Goal: Information Seeking & Learning: Learn about a topic

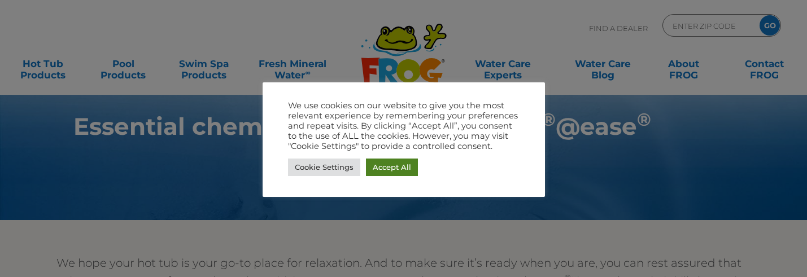
click at [382, 167] on link "Accept All" at bounding box center [392, 168] width 52 height 18
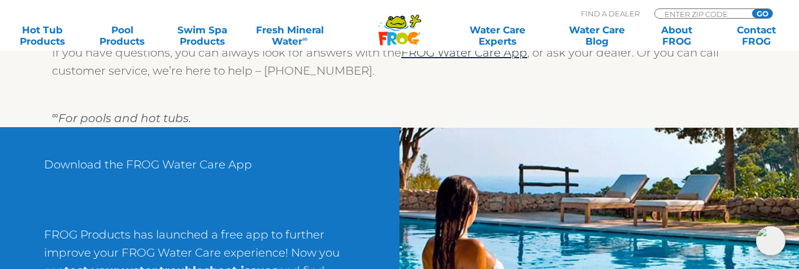
scroll to position [1491, 0]
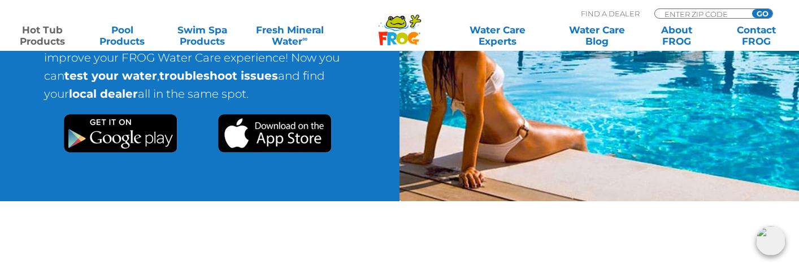
click at [64, 32] on link "Hot Tub Products" at bounding box center [42, 35] width 62 height 23
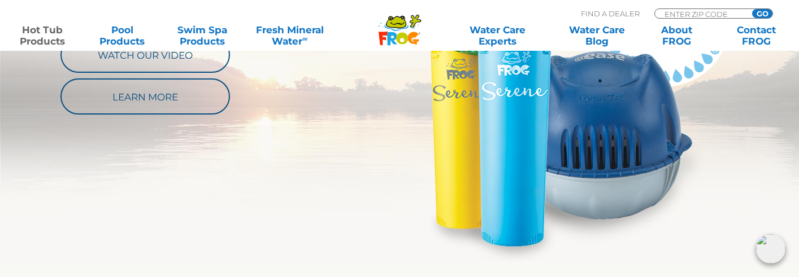
scroll to position [623, 0]
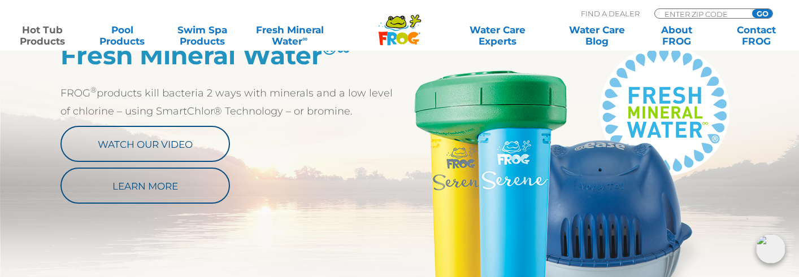
click at [180, 95] on p "FROG ® products kill bacteria 2 ways with minerals and a low level of chlorine …" at bounding box center [229, 102] width 339 height 36
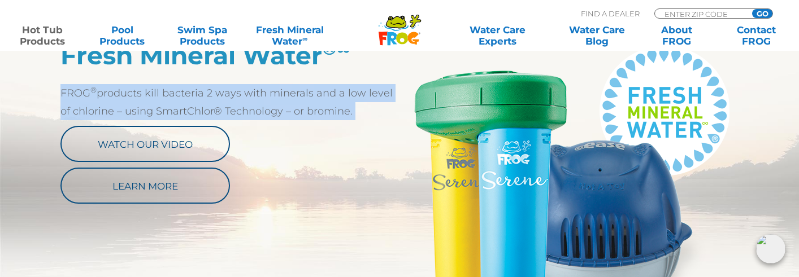
click at [180, 95] on p "FROG ® products kill bacteria 2 ways with minerals and a low level of chlorine …" at bounding box center [229, 102] width 339 height 36
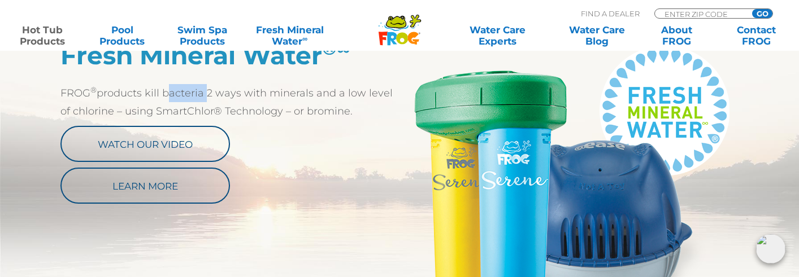
click at [180, 95] on p "FROG ® products kill bacteria 2 ways with minerals and a low level of chlorine …" at bounding box center [229, 102] width 339 height 36
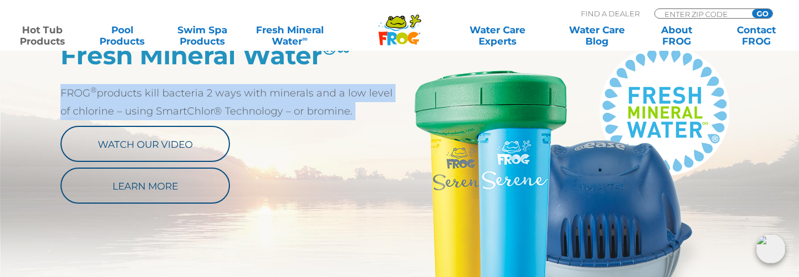
click at [180, 95] on p "FROG ® products kill bacteria 2 ways with minerals and a low level of chlorine …" at bounding box center [229, 102] width 339 height 36
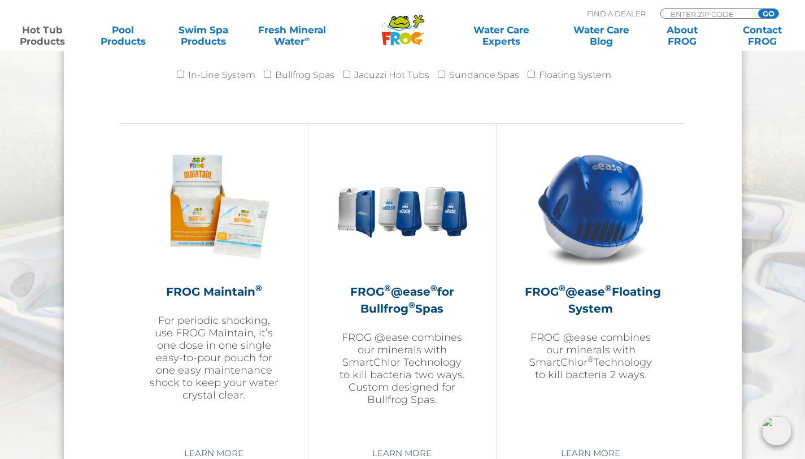
scroll to position [1288, 0]
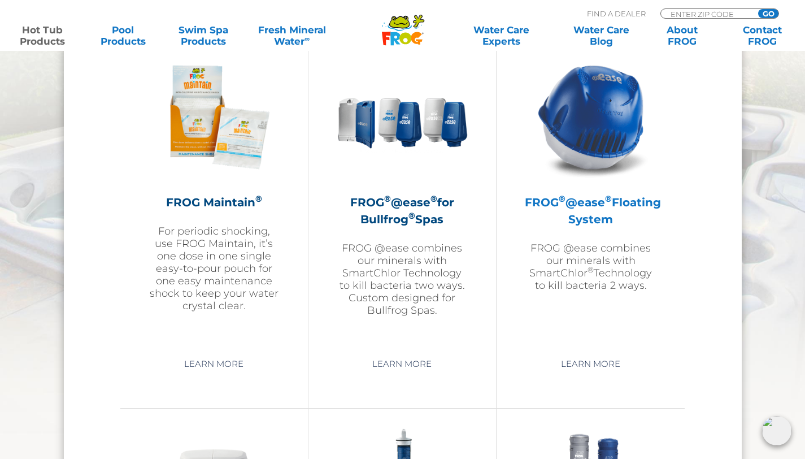
click at [569, 132] on img at bounding box center [590, 116] width 131 height 131
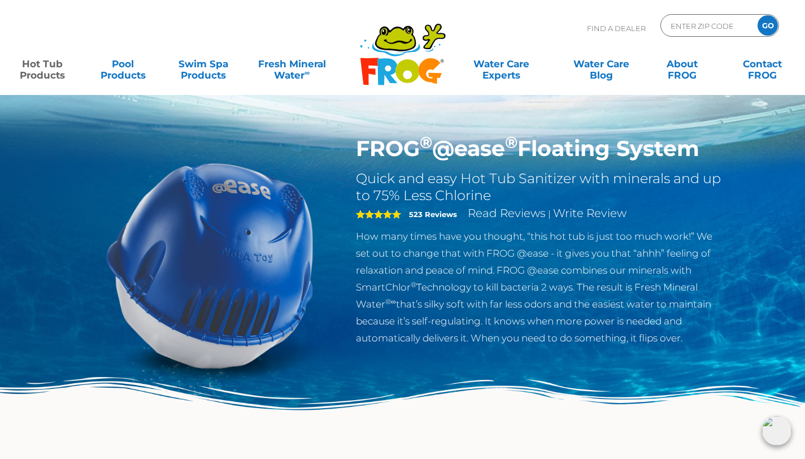
click at [407, 321] on p "How many times have you thought, “this hot tub is just too much work!” We set o…" at bounding box center [540, 287] width 369 height 119
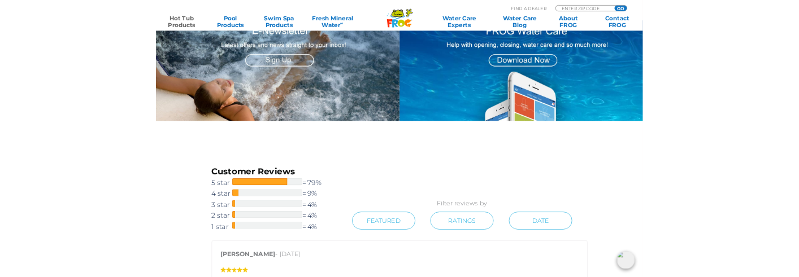
scroll to position [1056, 0]
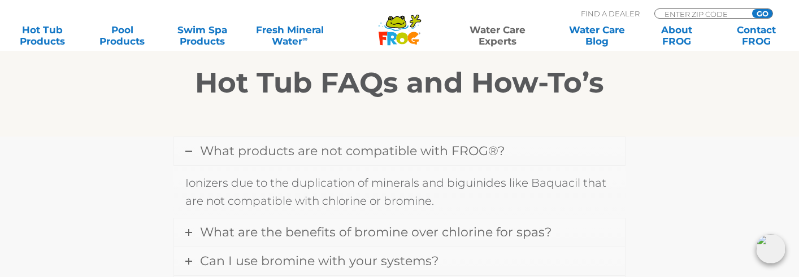
scroll to position [320, 0]
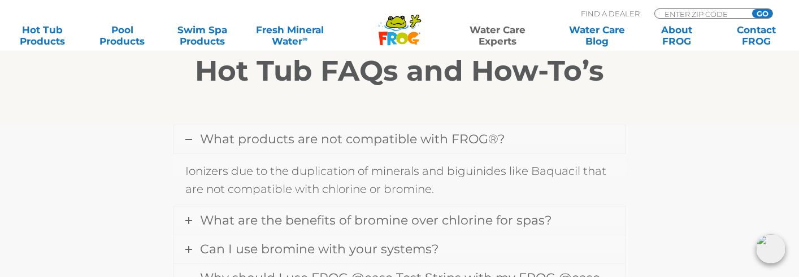
click at [257, 168] on p "Ionizers due to the duplication of minerals and biguinides like Baquacil that a…" at bounding box center [399, 180] width 428 height 36
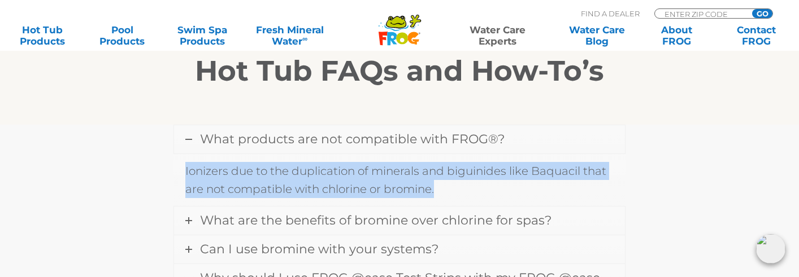
click at [257, 168] on p "Ionizers due to the duplication of minerals and biguinides like Baquacil that a…" at bounding box center [399, 180] width 428 height 36
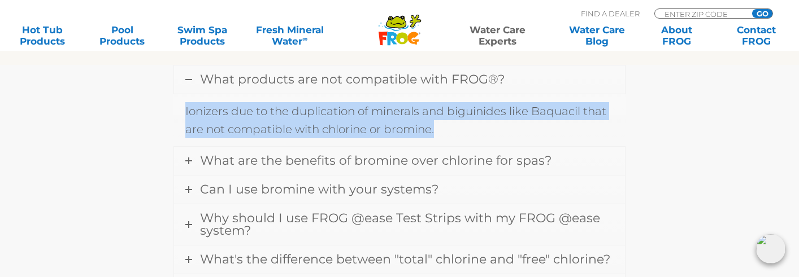
scroll to position [380, 0]
click at [257, 168] on span "What are the benefits of bromine over chlorine for spas?" at bounding box center [375, 160] width 351 height 15
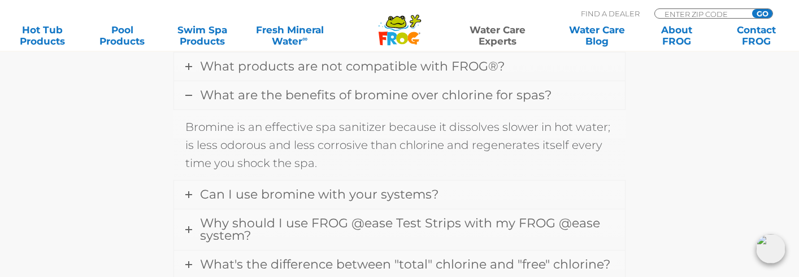
scroll to position [394, 0]
click at [255, 150] on p "Bromine is an effective spa sanitizer because it dissolves slower in hot water;…" at bounding box center [399, 143] width 428 height 54
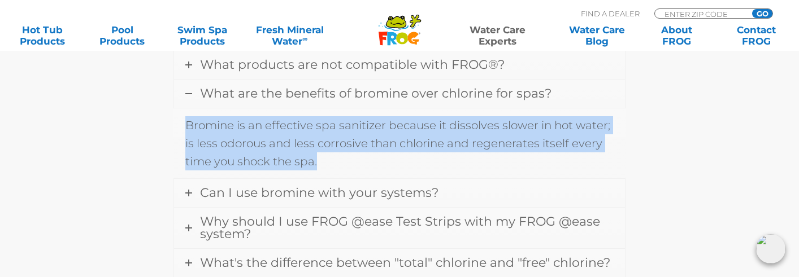
click at [255, 150] on p "Bromine is an effective spa sanitizer because it dissolves slower in hot water;…" at bounding box center [399, 143] width 428 height 54
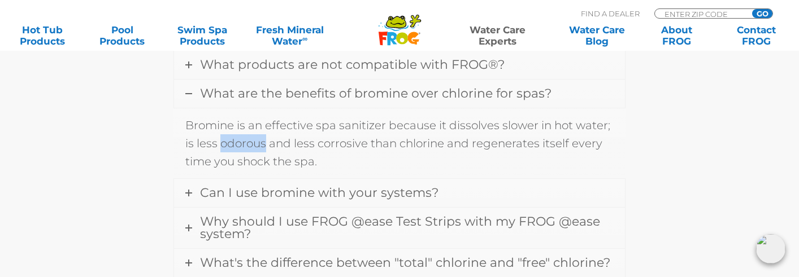
click at [255, 150] on p "Bromine is an effective spa sanitizer because it dissolves slower in hot water;…" at bounding box center [399, 143] width 428 height 54
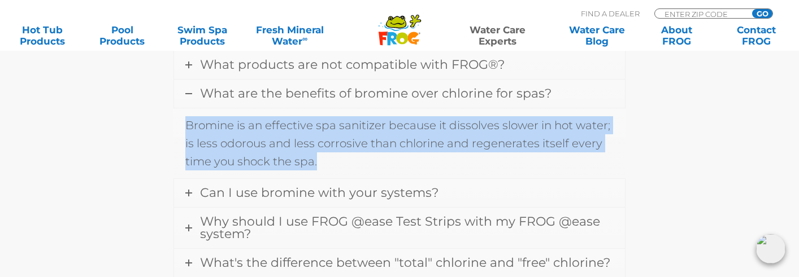
click at [255, 150] on p "Bromine is an effective spa sanitizer because it dissolves slower in hot water;…" at bounding box center [399, 143] width 428 height 54
click at [256, 137] on p "Bromine is an effective spa sanitizer because it dissolves slower in hot water;…" at bounding box center [399, 143] width 428 height 54
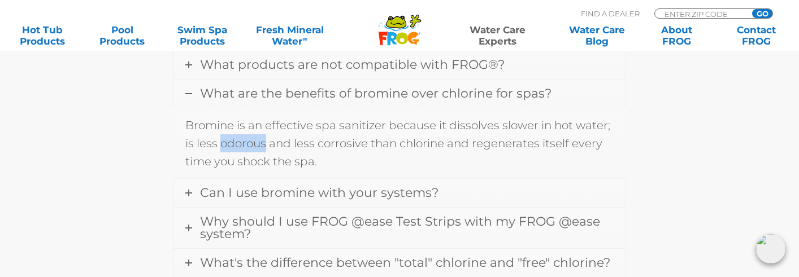
click at [256, 137] on p "Bromine is an effective spa sanitizer because it dissolves slower in hot water;…" at bounding box center [399, 143] width 428 height 54
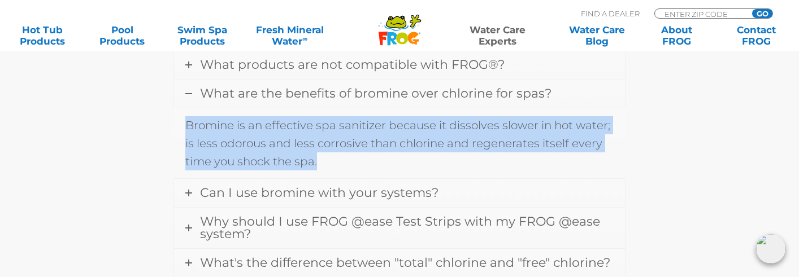
click at [256, 137] on p "Bromine is an effective spa sanitizer because it dissolves slower in hot water;…" at bounding box center [399, 143] width 428 height 54
click at [254, 187] on span "Can I use bromine with your systems?" at bounding box center [319, 192] width 238 height 15
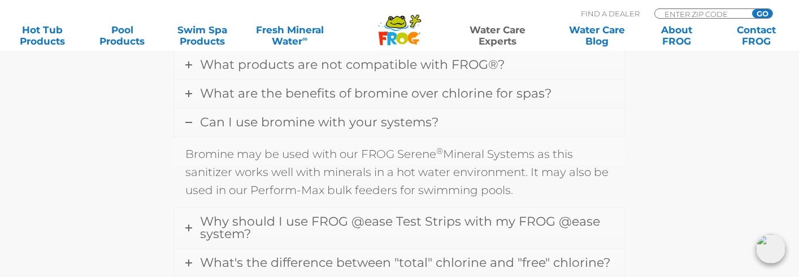
click at [255, 175] on p "Bromine may be used with our FROG Serene ® Mineral Systems as this sanitizer wo…" at bounding box center [399, 172] width 428 height 54
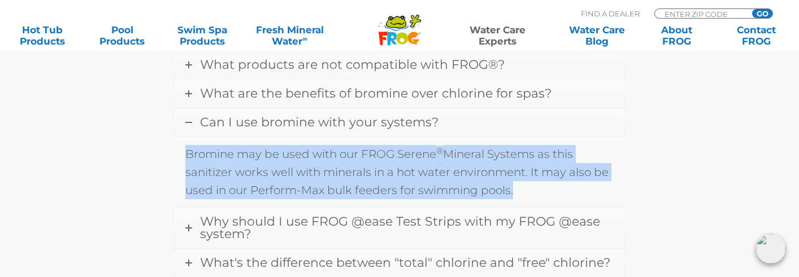
click at [255, 175] on p "Bromine may be used with our FROG Serene ® Mineral Systems as this sanitizer wo…" at bounding box center [399, 172] width 428 height 54
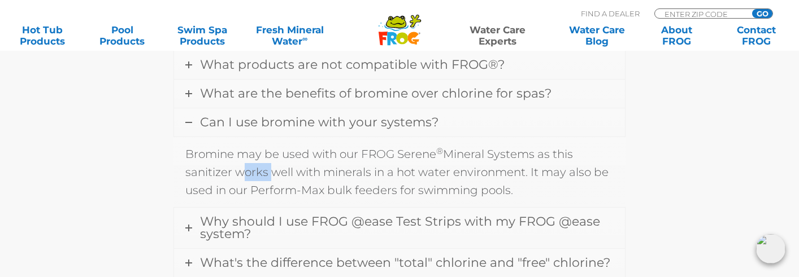
click at [255, 175] on p "Bromine may be used with our FROG Serene ® Mineral Systems as this sanitizer wo…" at bounding box center [399, 172] width 428 height 54
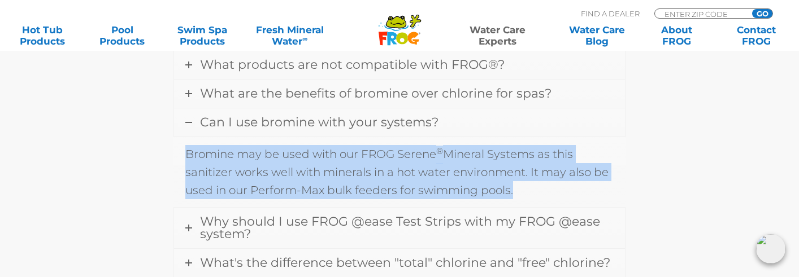
click at [255, 175] on p "Bromine may be used with our FROG Serene ® Mineral Systems as this sanitizer wo…" at bounding box center [399, 172] width 428 height 54
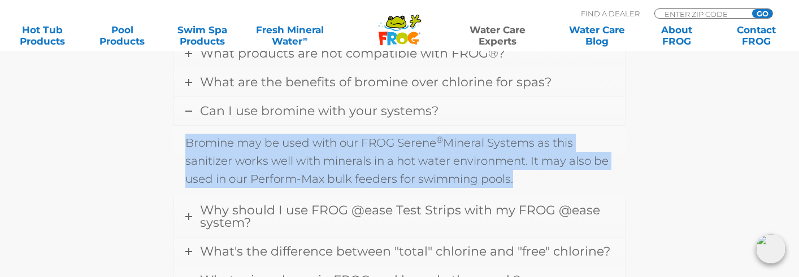
scroll to position [408, 0]
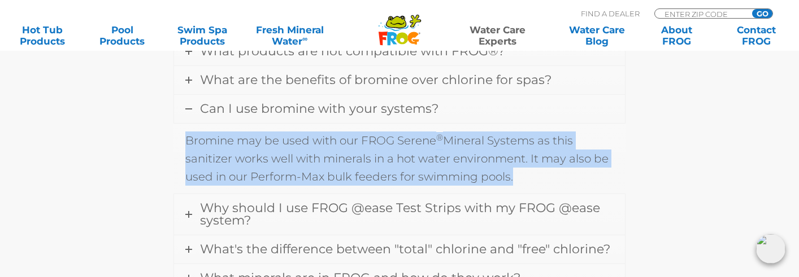
click at [257, 169] on p "Bromine may be used with our FROG Serene ® Mineral Systems as this sanitizer wo…" at bounding box center [399, 159] width 428 height 54
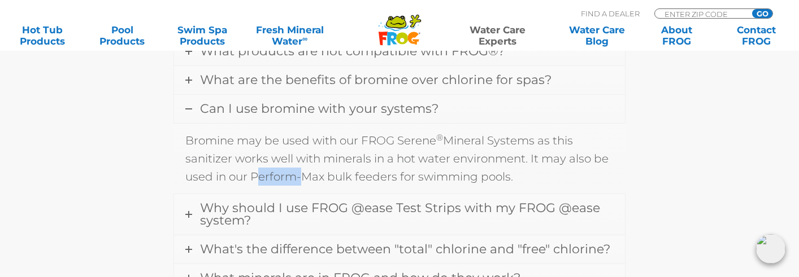
click at [257, 169] on p "Bromine may be used with our FROG Serene ® Mineral Systems as this sanitizer wo…" at bounding box center [399, 159] width 428 height 54
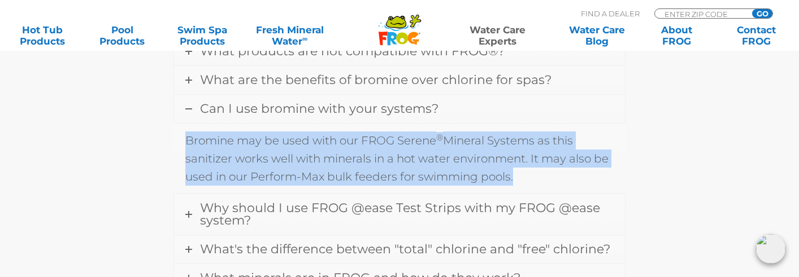
click at [257, 169] on p "Bromine may be used with our FROG Serene ® Mineral Systems as this sanitizer wo…" at bounding box center [399, 159] width 428 height 54
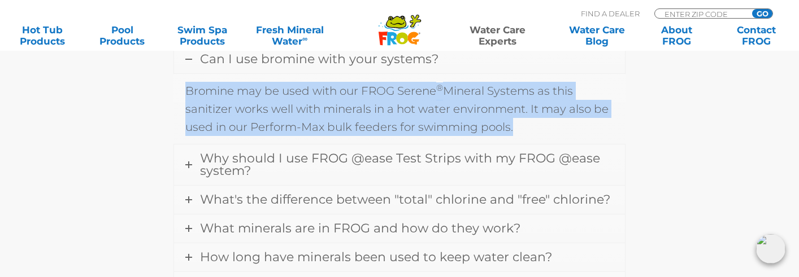
scroll to position [458, 0]
click at [255, 161] on span "Why should I use FROG @ease Test Strips with my FROG @ease system?" at bounding box center [400, 165] width 400 height 28
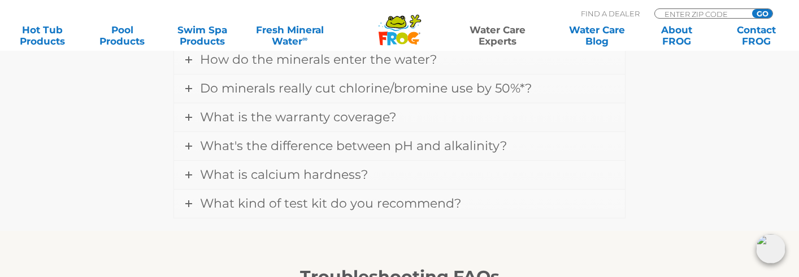
scroll to position [1125, 0]
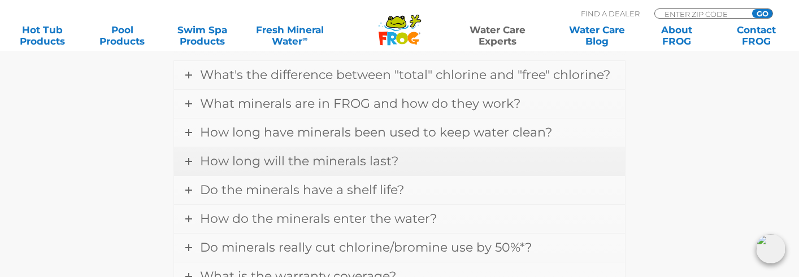
click at [252, 167] on span "How long will the minerals last?" at bounding box center [299, 161] width 198 height 15
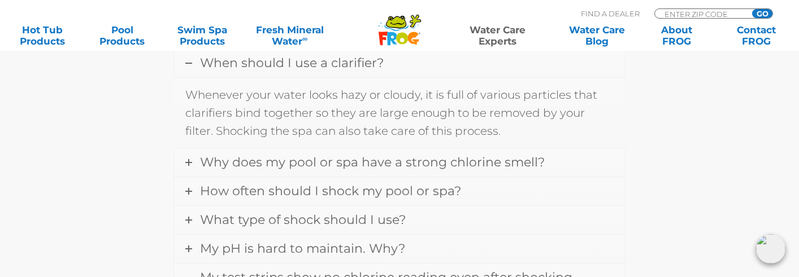
scroll to position [1035, 0]
click at [259, 115] on p "Whenever your water looks hazy or cloudy, it is full of various particles that …" at bounding box center [399, 112] width 428 height 54
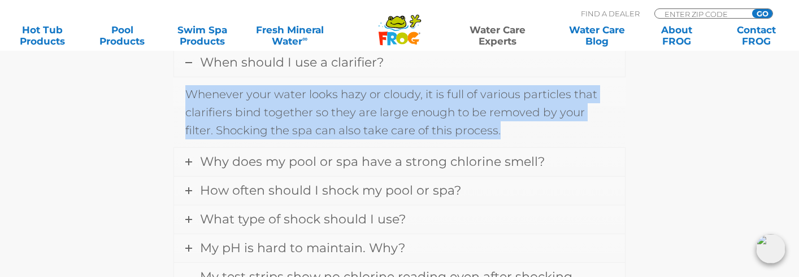
click at [259, 115] on p "Whenever your water looks hazy or cloudy, it is full of various particles that …" at bounding box center [399, 112] width 428 height 54
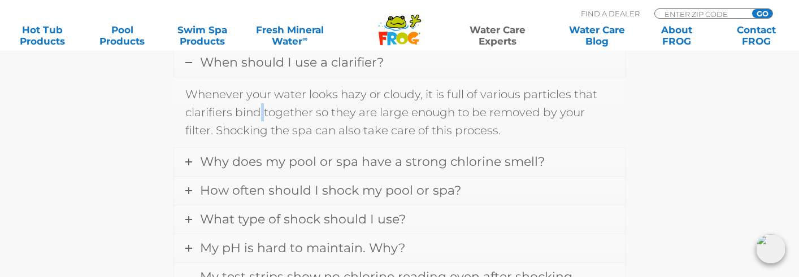
click at [259, 115] on p "Whenever your water looks hazy or cloudy, it is full of various particles that …" at bounding box center [399, 112] width 428 height 54
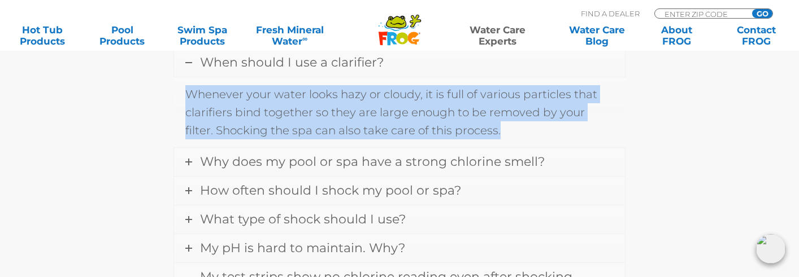
click at [259, 115] on p "Whenever your water looks hazy or cloudy, it is full of various particles that …" at bounding box center [399, 112] width 428 height 54
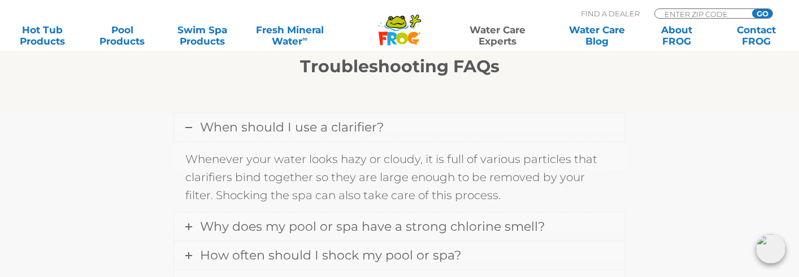
scroll to position [975, 0]
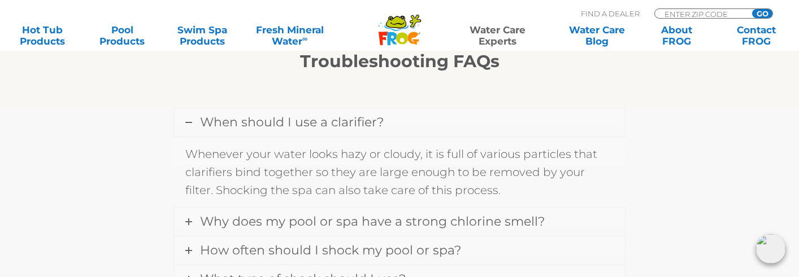
click at [246, 164] on p "Whenever your water looks hazy or cloudy, it is full of various particles that …" at bounding box center [399, 172] width 428 height 54
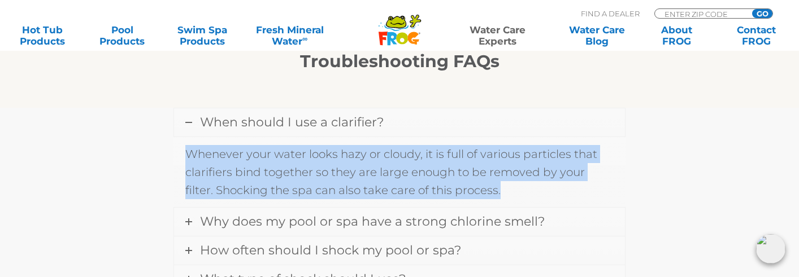
click at [246, 164] on p "Whenever your water looks hazy or cloudy, it is full of various particles that …" at bounding box center [399, 172] width 428 height 54
click at [250, 212] on link "Why does my pool or spa have a strong chlorine smell?" at bounding box center [399, 222] width 451 height 28
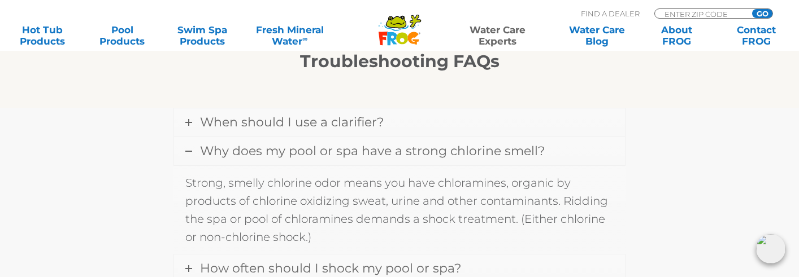
click at [252, 198] on p "Strong, smelly chlorine odor means you have chloramines, organic by products of…" at bounding box center [399, 210] width 428 height 72
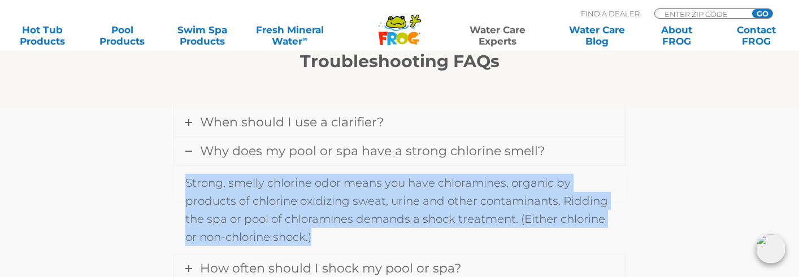
click at [252, 198] on p "Strong, smelly chlorine odor means you have chloramines, organic by products of…" at bounding box center [399, 210] width 428 height 72
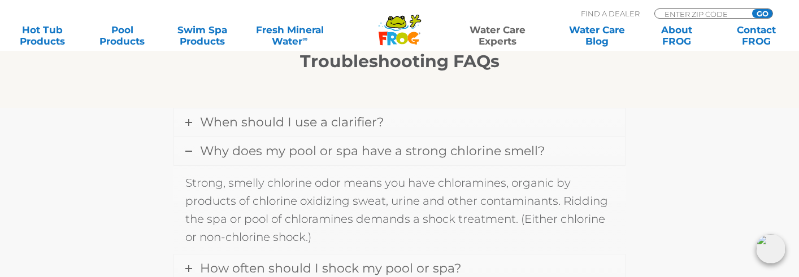
click at [252, 198] on p "Strong, smelly chlorine odor means you have chloramines, organic by products of…" at bounding box center [399, 210] width 428 height 72
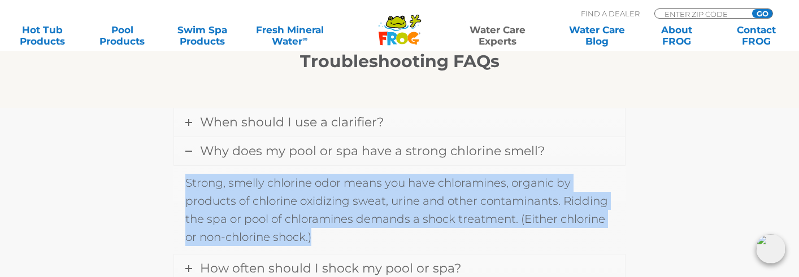
click at [252, 198] on p "Strong, smelly chlorine odor means you have chloramines, organic by products of…" at bounding box center [399, 210] width 428 height 72
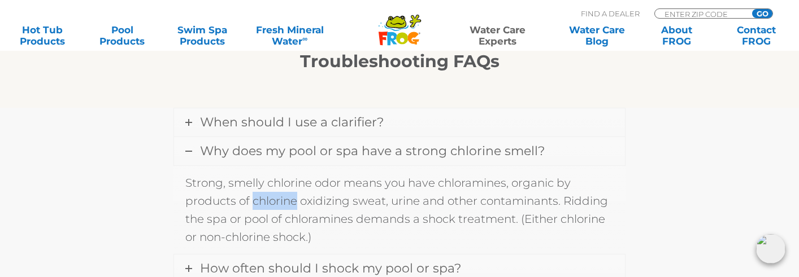
click at [252, 198] on p "Strong, smelly chlorine odor means you have chloramines, organic by products of…" at bounding box center [399, 210] width 428 height 72
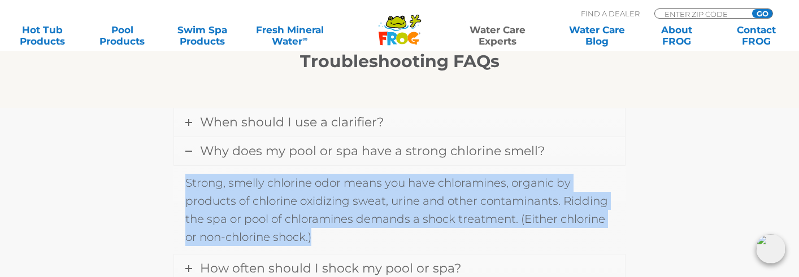
click at [252, 198] on p "Strong, smelly chlorine odor means you have chloramines, organic by products of…" at bounding box center [399, 210] width 428 height 72
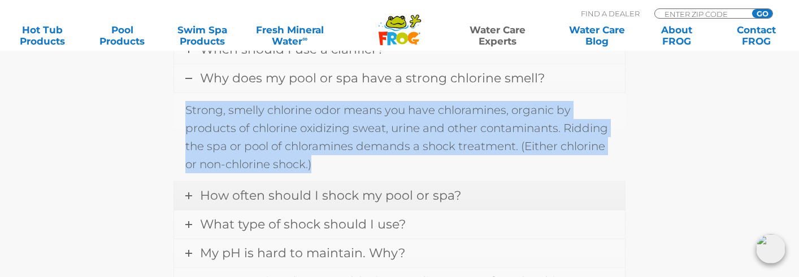
scroll to position [1049, 0]
click at [250, 198] on span "How often should I shock my pool or spa?" at bounding box center [330, 195] width 261 height 15
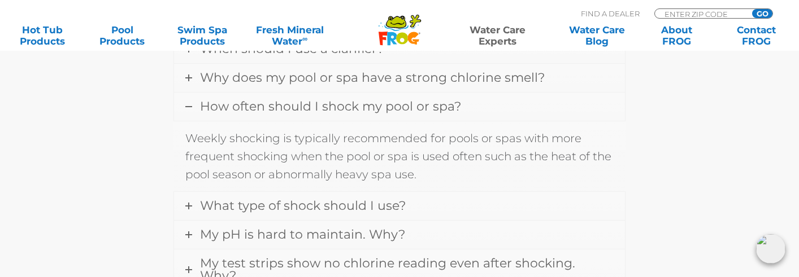
click at [254, 164] on p "Weekly shocking is typically recommended for pools or spas with more frequent s…" at bounding box center [399, 156] width 428 height 54
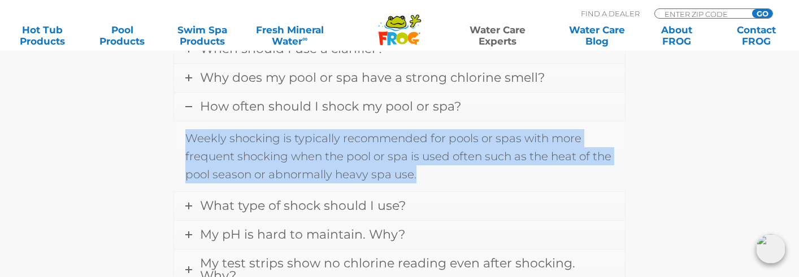
click at [254, 164] on p "Weekly shocking is typically recommended for pools or spas with more frequent s…" at bounding box center [399, 156] width 428 height 54
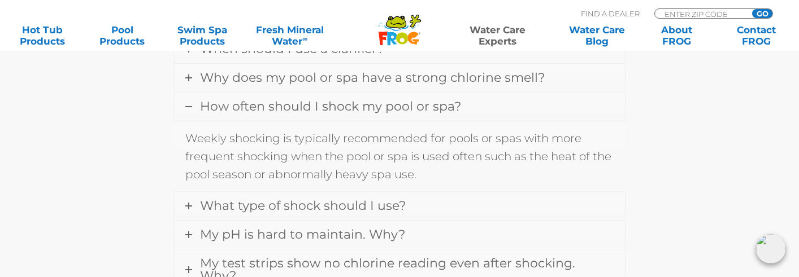
click at [254, 150] on p "Weekly shocking is typically recommended for pools or spas with more frequent s…" at bounding box center [399, 156] width 428 height 54
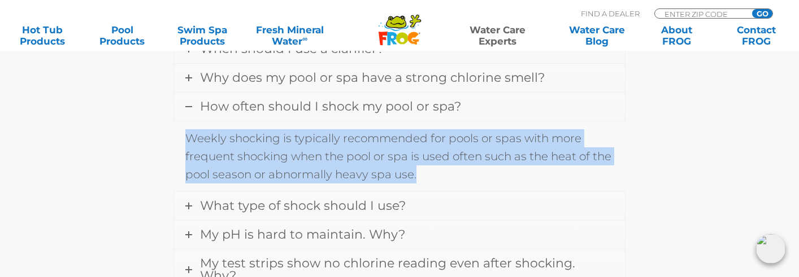
click at [254, 150] on p "Weekly shocking is typically recommended for pools or spas with more frequent s…" at bounding box center [399, 156] width 428 height 54
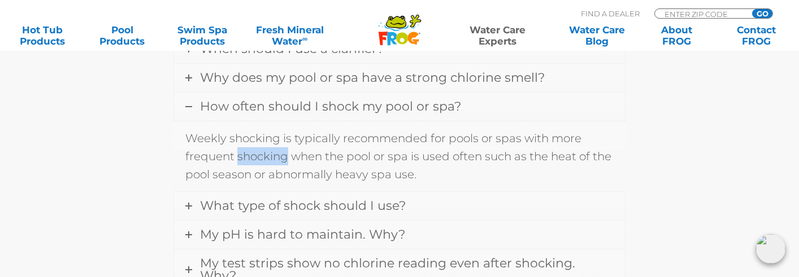
click at [254, 150] on p "Weekly shocking is typically recommended for pools or spas with more frequent s…" at bounding box center [399, 156] width 428 height 54
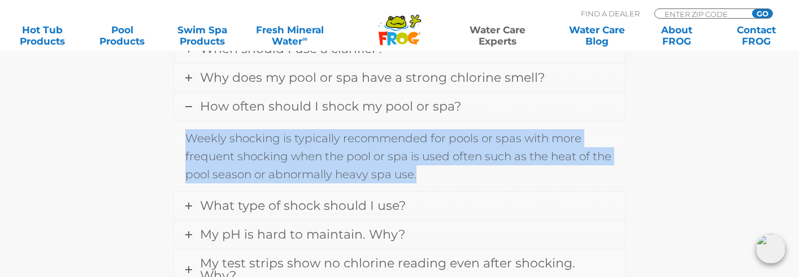
click at [254, 150] on p "Weekly shocking is typically recommended for pools or spas with more frequent s…" at bounding box center [399, 156] width 428 height 54
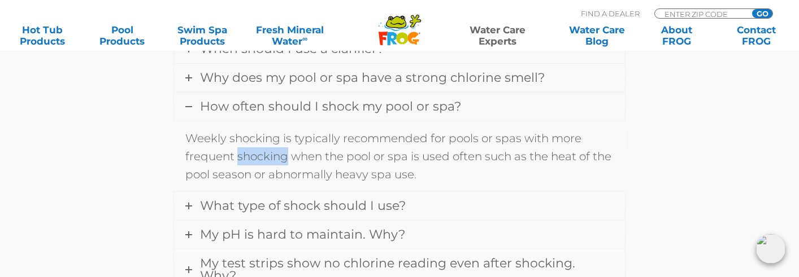
click at [254, 150] on p "Weekly shocking is typically recommended for pools or spas with more frequent s…" at bounding box center [399, 156] width 428 height 54
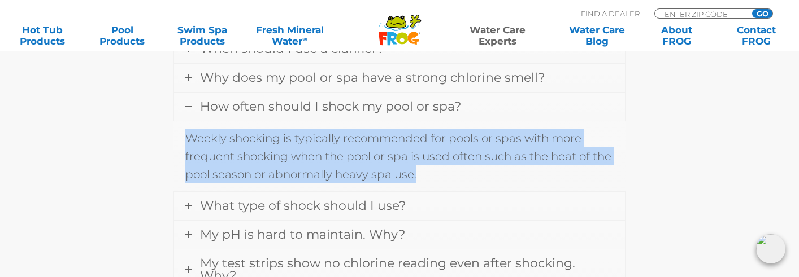
click at [254, 150] on p "Weekly shocking is typically recommended for pools or spas with more frequent s…" at bounding box center [399, 156] width 428 height 54
click at [243, 216] on link "What type of shock should I use?" at bounding box center [399, 206] width 451 height 28
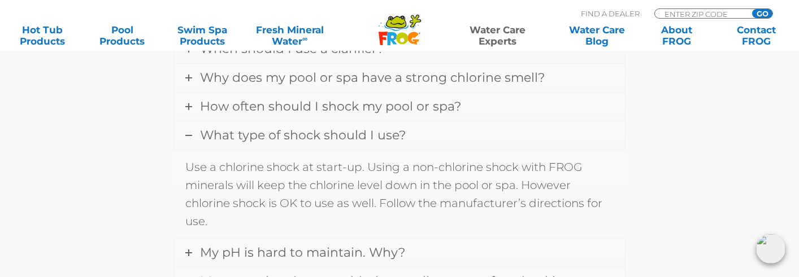
click at [251, 190] on p "Use a chlorine shock at start-up. Using a non-chlorine shock with FROG minerals…" at bounding box center [399, 194] width 428 height 72
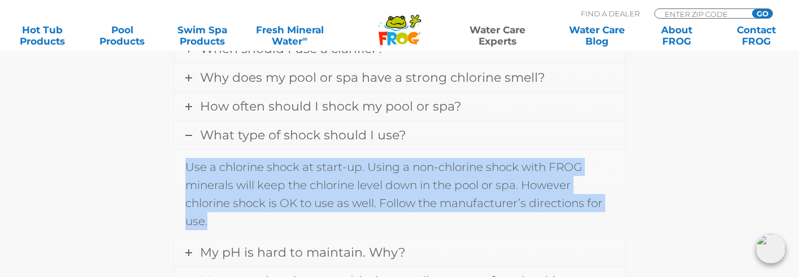
click at [251, 190] on p "Use a chlorine shock at start-up. Using a non-chlorine shock with FROG minerals…" at bounding box center [399, 194] width 428 height 72
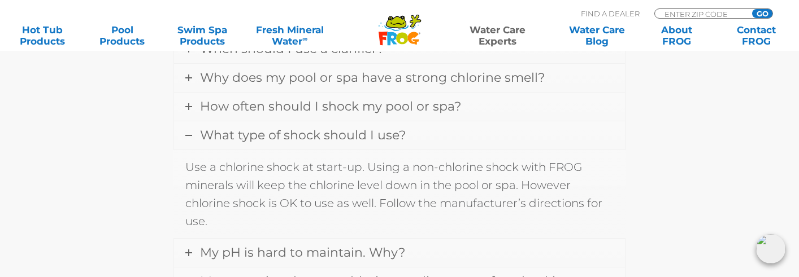
click at [251, 190] on p "Use a chlorine shock at start-up. Using a non-chlorine shock with FROG minerals…" at bounding box center [399, 194] width 428 height 72
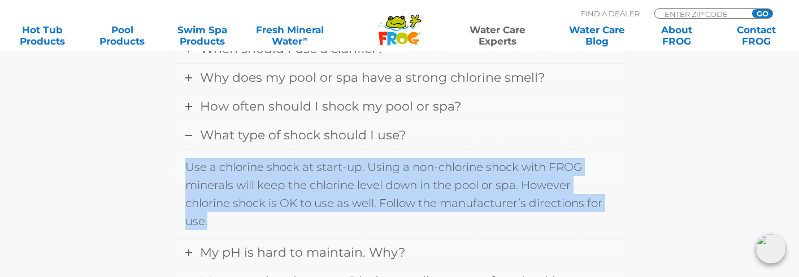
click at [251, 190] on p "Use a chlorine shock at start-up. Using a non-chlorine shock with FROG minerals…" at bounding box center [399, 194] width 428 height 72
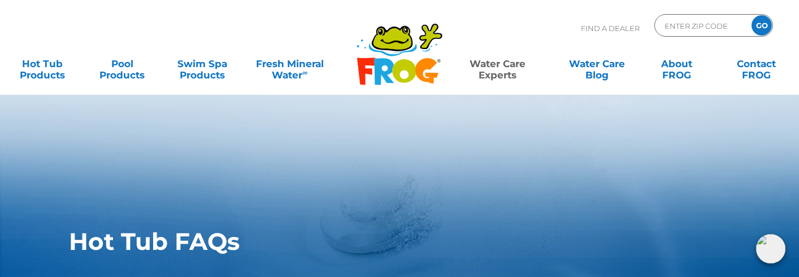
scroll to position [2, 0]
